Goal: Find specific page/section: Find specific page/section

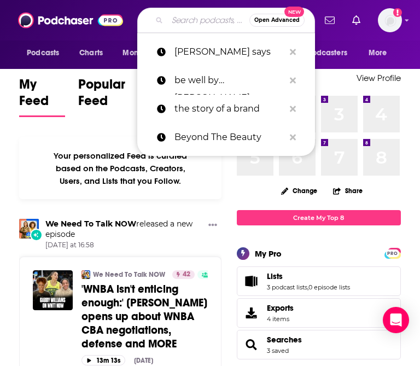
click at [200, 25] on input "Search podcasts, credits, & more..." at bounding box center [208, 20] width 82 height 18
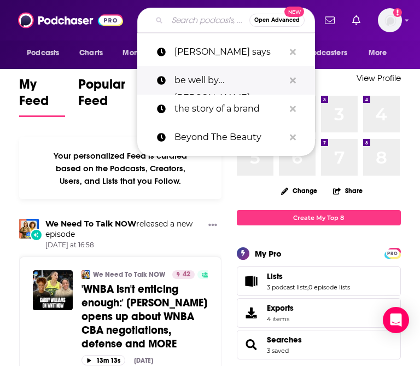
click at [217, 75] on p "be well by [PERSON_NAME]" at bounding box center [230, 80] width 110 height 28
type input "be well by [PERSON_NAME]"
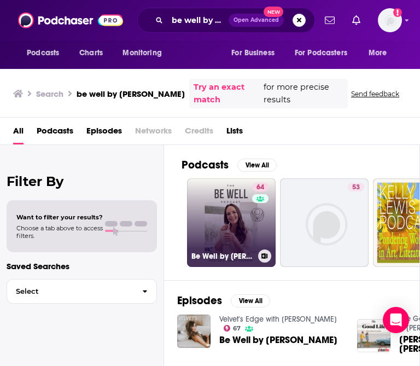
click at [231, 215] on link "64 Be Well by [PERSON_NAME]" at bounding box center [231, 222] width 89 height 89
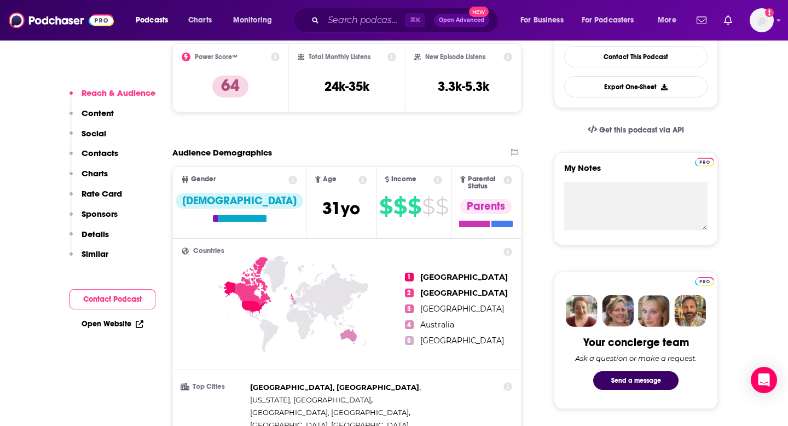
scroll to position [291, 0]
click at [111, 153] on p "Contacts" at bounding box center [100, 153] width 37 height 10
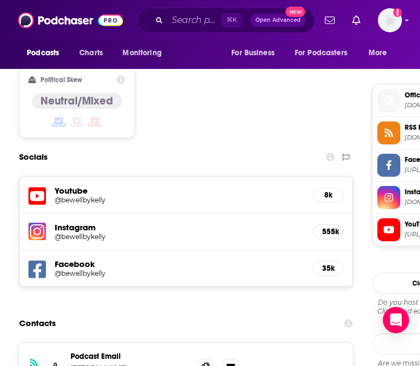
scroll to position [933, 0]
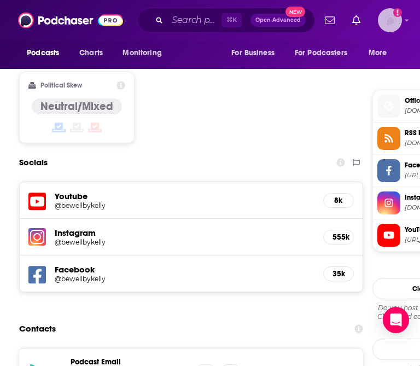
click at [388, 27] on img "Logged in as autumncomm" at bounding box center [390, 20] width 24 height 24
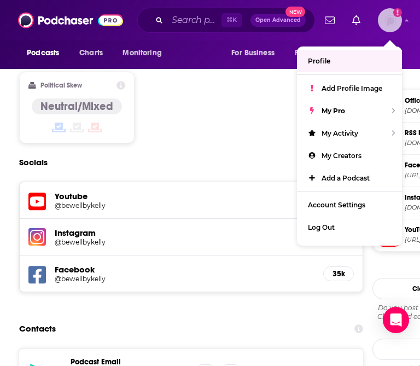
click at [324, 57] on span "Profile" at bounding box center [319, 61] width 22 height 8
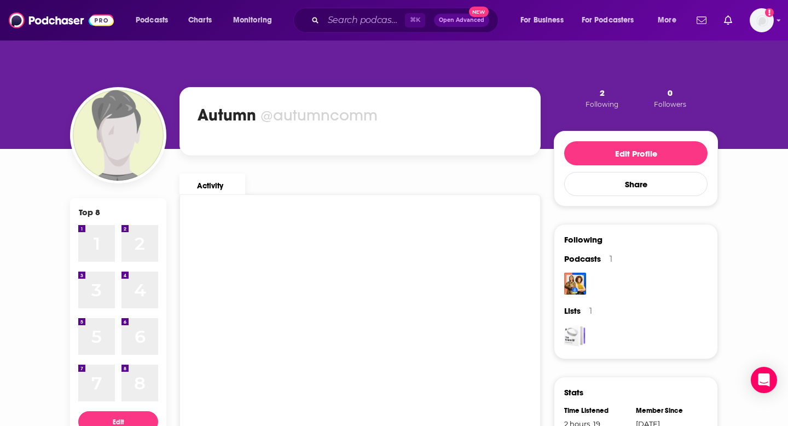
click at [749, 22] on div "Add a profile image" at bounding box center [733, 20] width 82 height 24
click at [754, 25] on img "Logged in as autumncomm" at bounding box center [761, 20] width 24 height 24
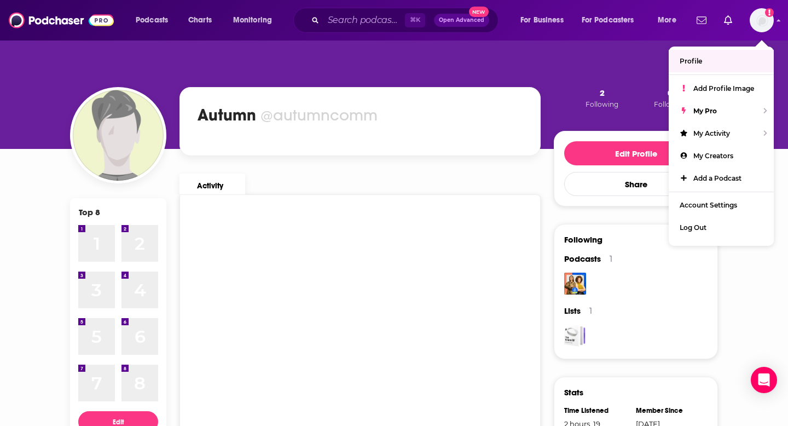
click at [613, 61] on div "Top 8 1 1 2 2 3 3 4 4 5 5 6 6 7 7 8 8 Edit Share Top 8 Autumn @autumncomm Activ…" at bounding box center [394, 350] width 648 height 623
